Goal: Task Accomplishment & Management: Use online tool/utility

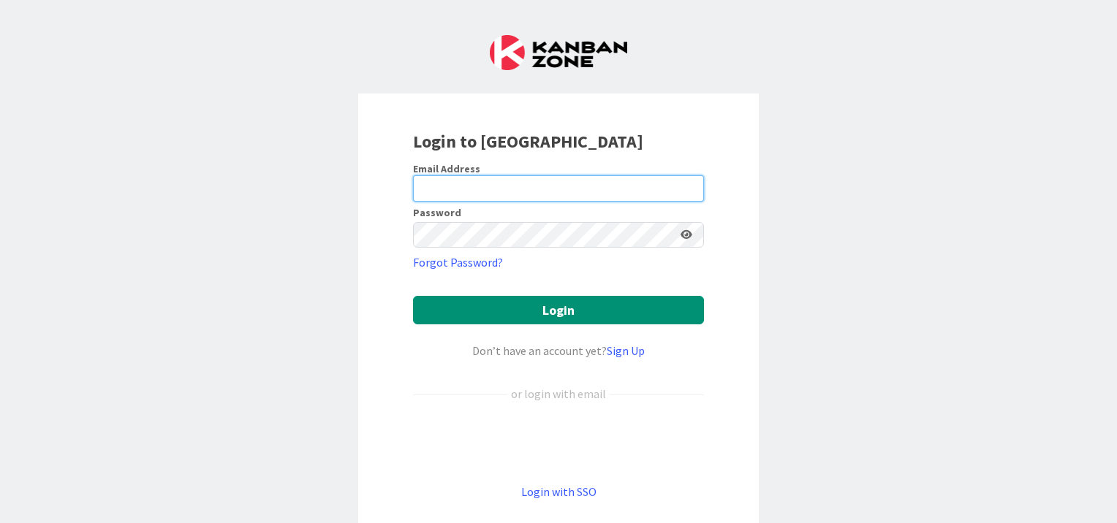
click at [496, 190] on input "email" at bounding box center [558, 188] width 291 height 26
type input "bwebb@roncalaw.com"
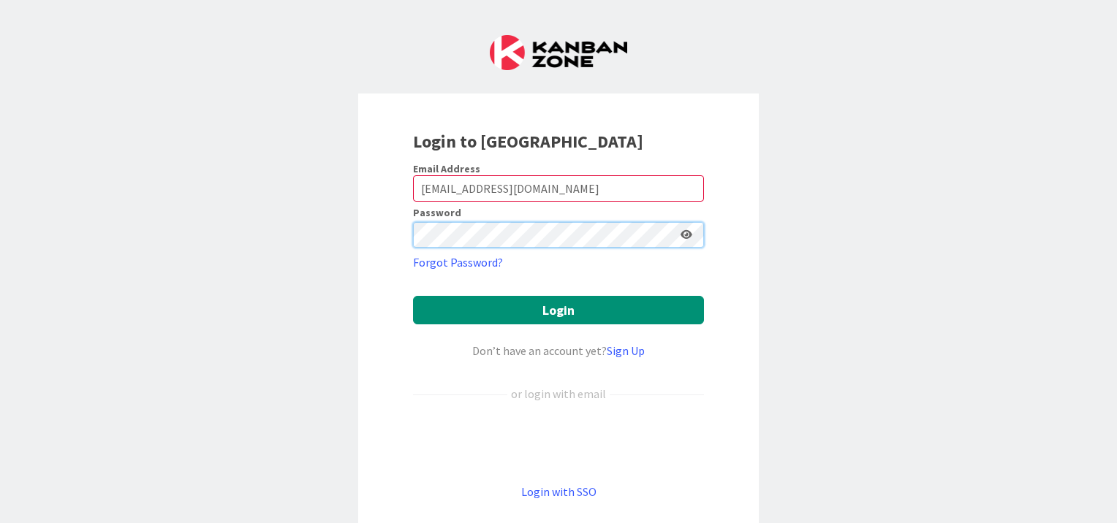
click at [413, 296] on button "Login" at bounding box center [558, 310] width 291 height 29
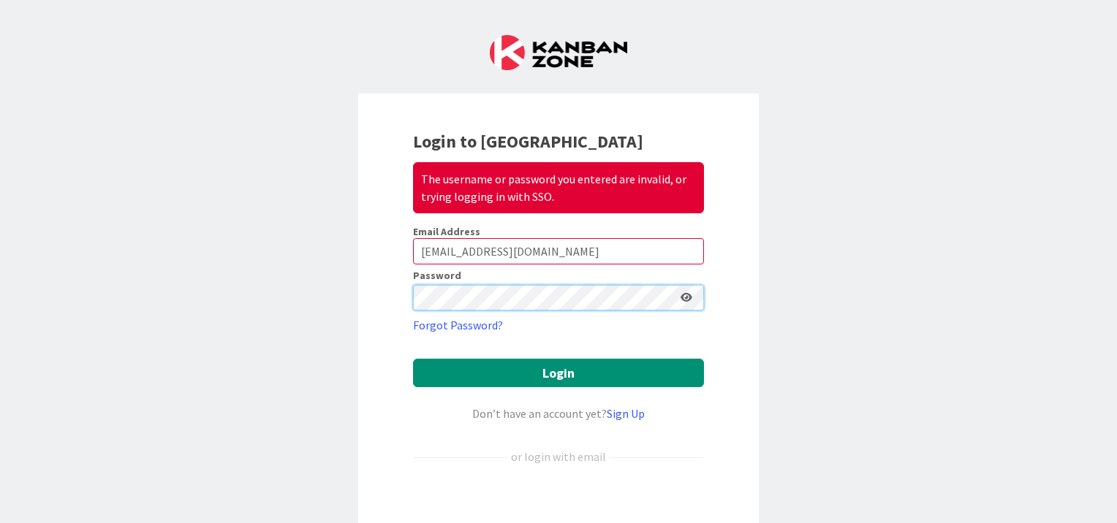
click at [339, 298] on div "Login to Kanban Zone The username or password you entered are invalid, or tryin…" at bounding box center [558, 261] width 1117 height 523
click at [413, 359] on button "Login" at bounding box center [558, 373] width 291 height 29
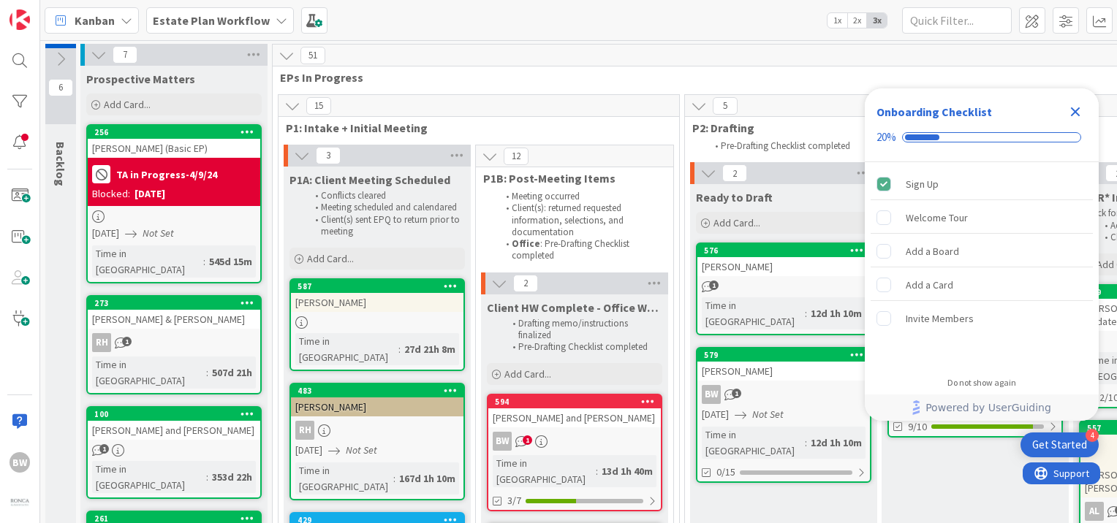
click at [251, 20] on b "Estate Plan Workflow" at bounding box center [211, 20] width 117 height 15
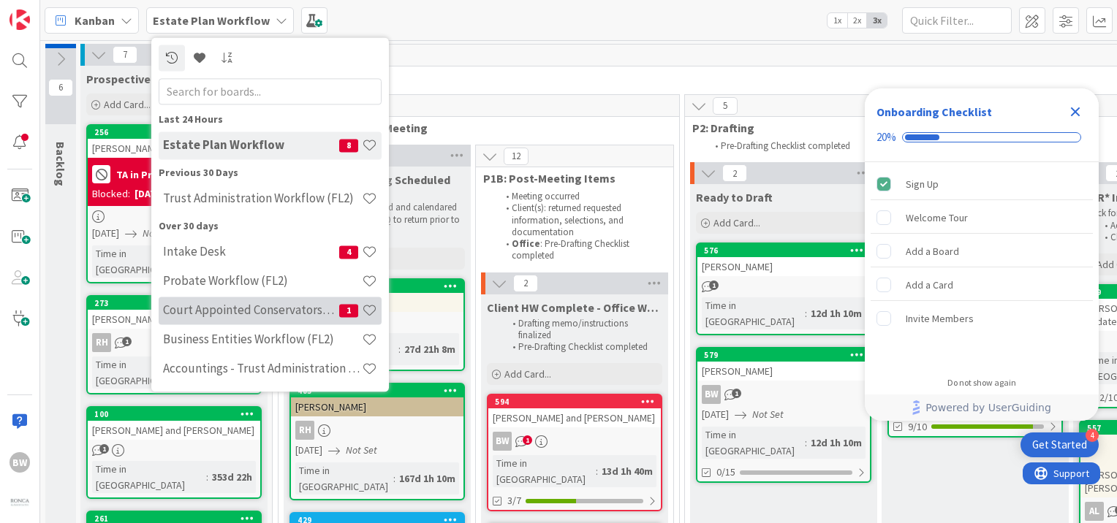
click at [254, 307] on h4 "Court Appointed Conservatorships" at bounding box center [251, 310] width 176 height 15
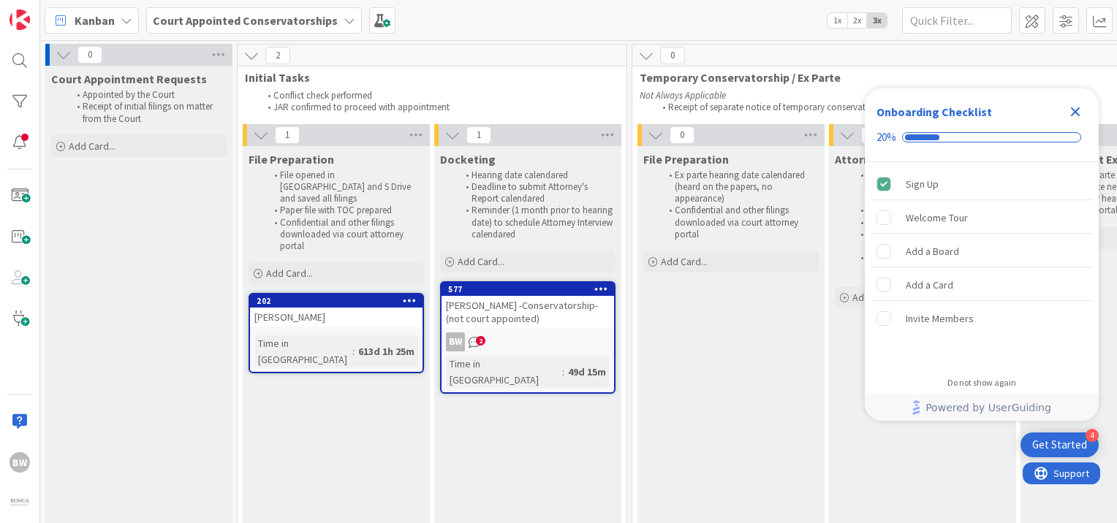
click at [1080, 111] on icon "Close Checklist" at bounding box center [1075, 112] width 18 height 18
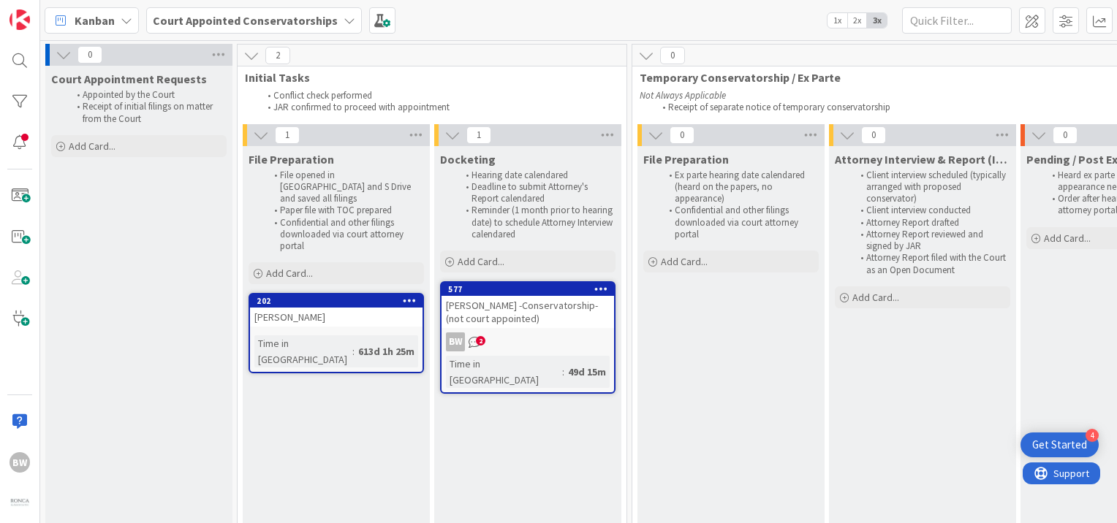
click at [108, 247] on div "Court Appointment Requests Appointed by the Court Receipt of initial filings on…" at bounding box center [138, 421] width 187 height 710
click at [161, 363] on div "Court Appointment Requests Appointed by the Court Receipt of initial filings on…" at bounding box center [138, 421] width 187 height 710
click at [344, 23] on icon at bounding box center [350, 21] width 12 height 12
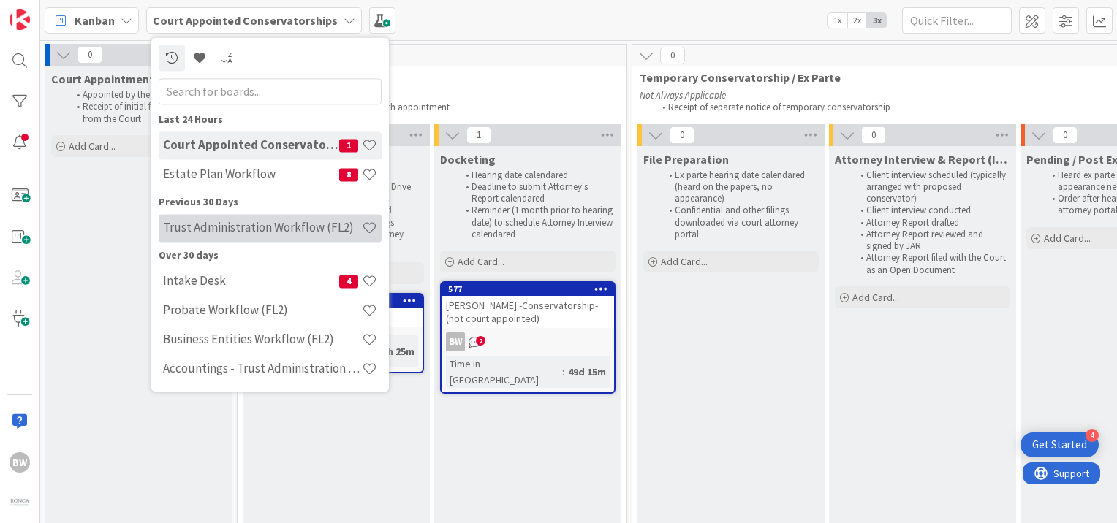
click at [234, 226] on h4 "Trust Administration Workflow (FL2)" at bounding box center [262, 228] width 199 height 15
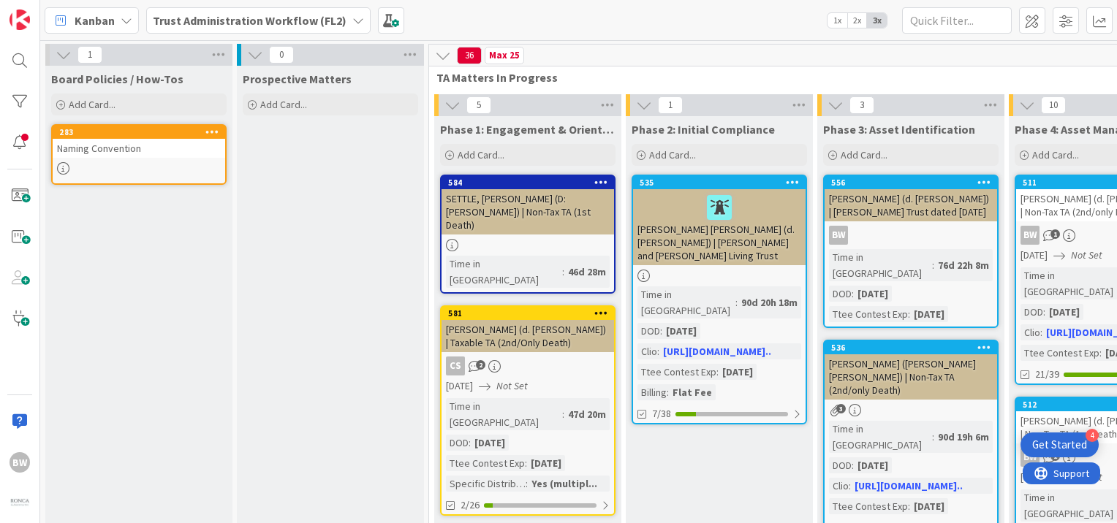
click at [352, 23] on icon at bounding box center [358, 21] width 12 height 12
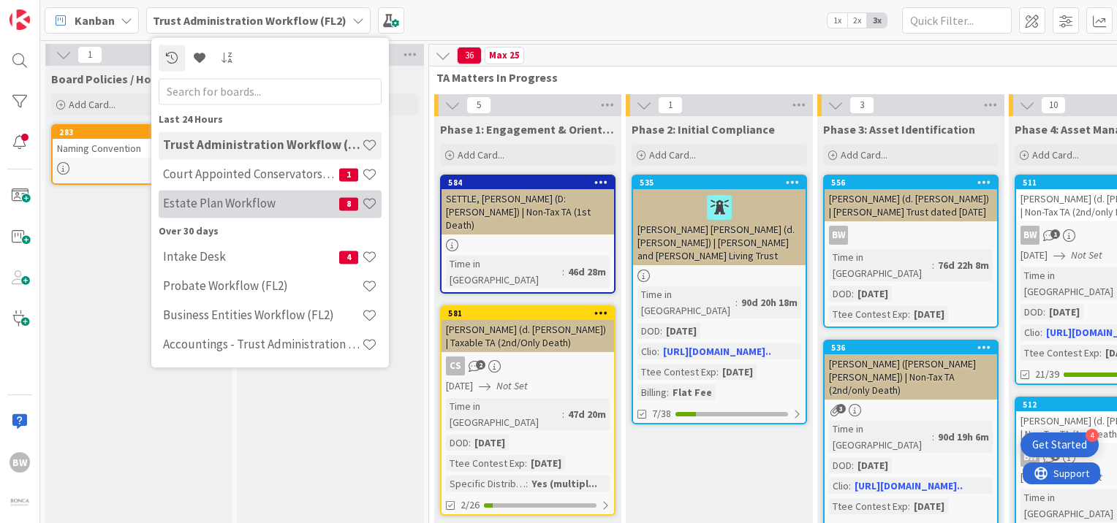
click at [277, 208] on h4 "Estate Plan Workflow" at bounding box center [251, 204] width 176 height 15
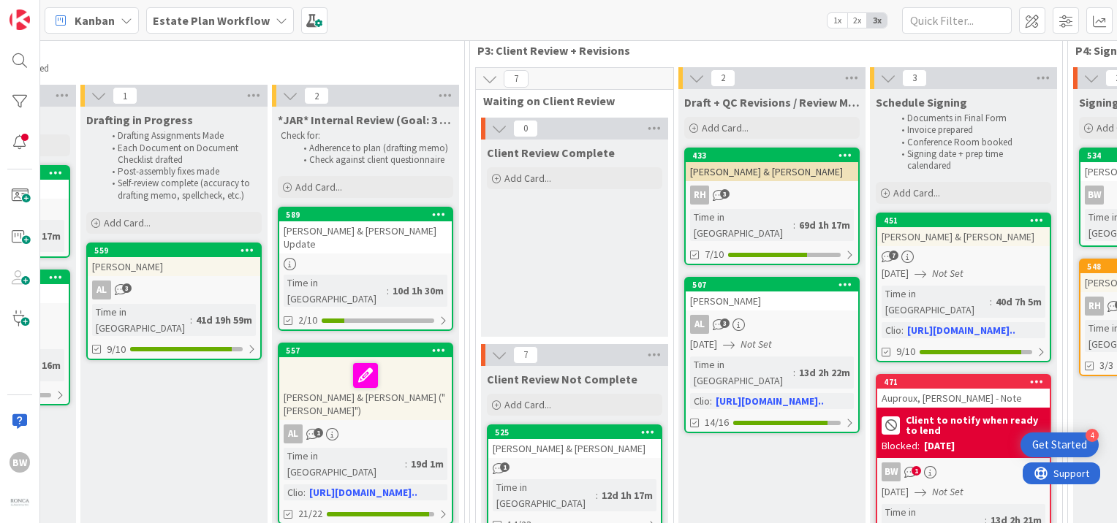
scroll to position [77, 0]
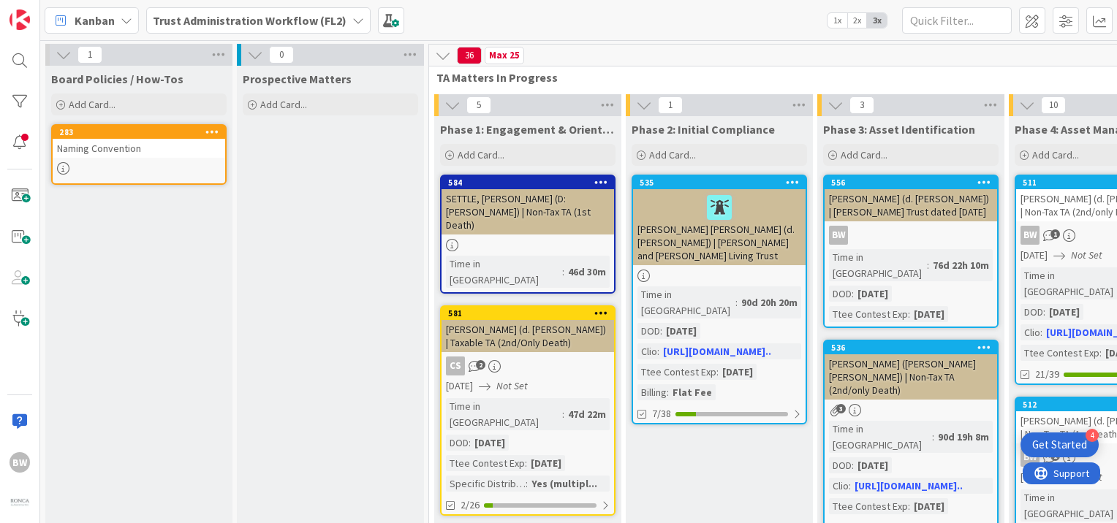
click at [454, 28] on div "Kanban Trust Administration Workflow (FL2) 1x 2x 3x" at bounding box center [578, 20] width 1077 height 40
click at [308, 27] on span "Trust Administration Workflow (FL2)" at bounding box center [250, 21] width 194 height 18
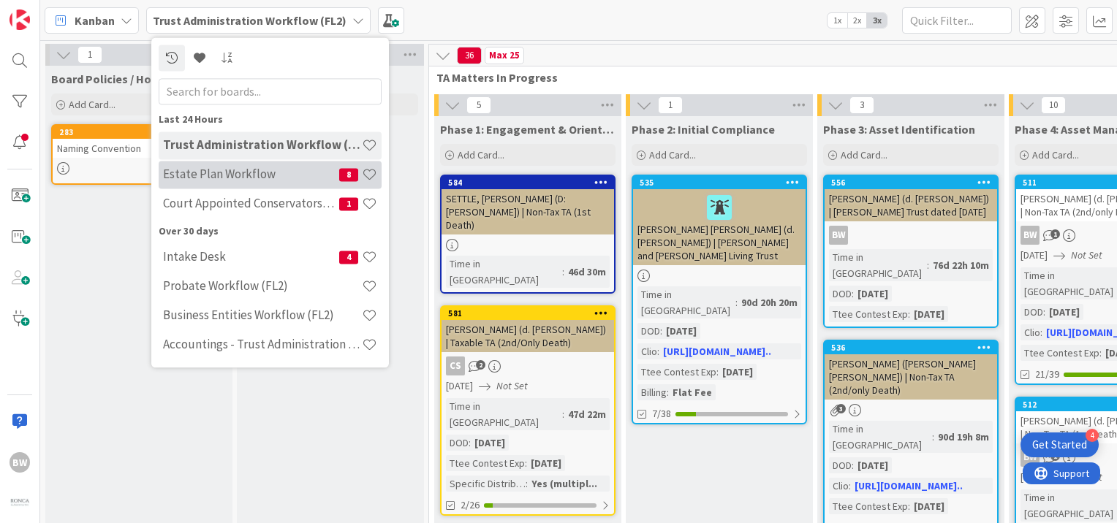
click at [226, 174] on h4 "Estate Plan Workflow" at bounding box center [251, 174] width 176 height 15
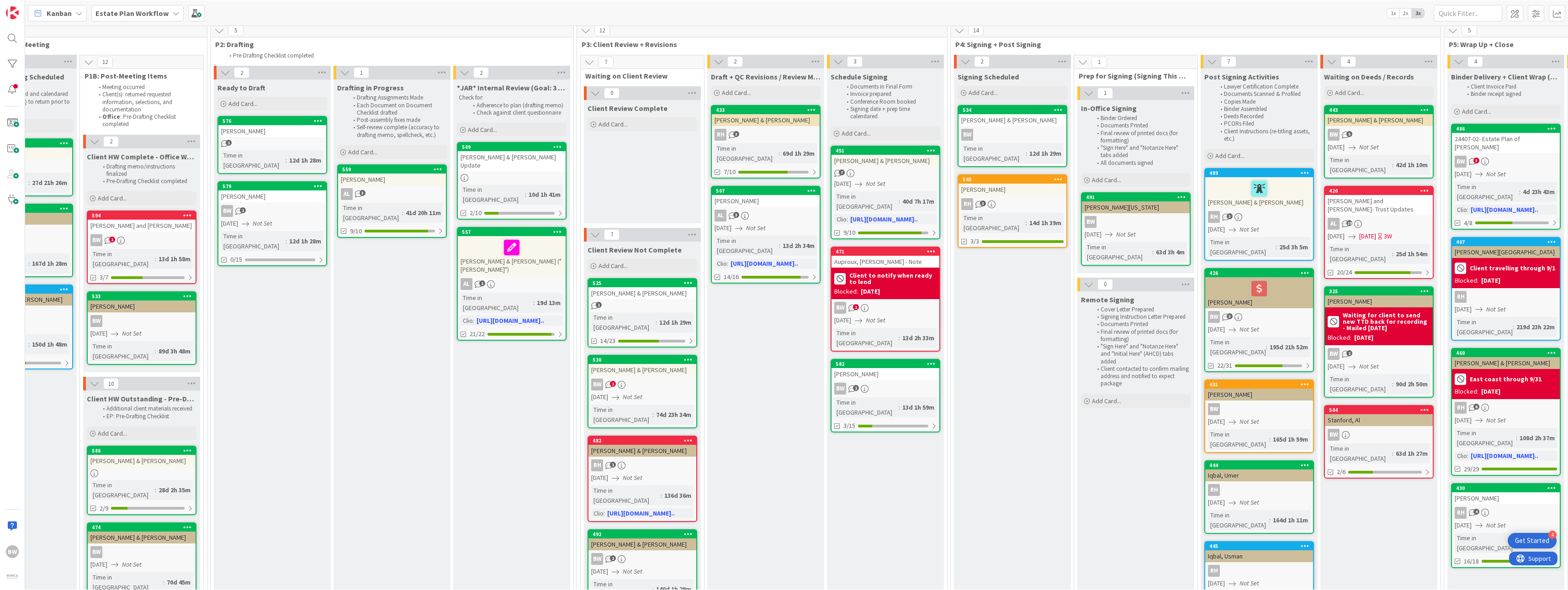
scroll to position [36, 218]
